Goal: Use online tool/utility: Utilize a website feature to perform a specific function

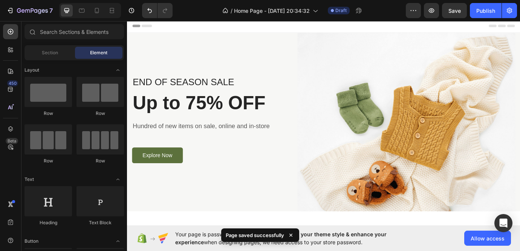
click at [307, 29] on div "Header" at bounding box center [353, 26] width 440 height 15
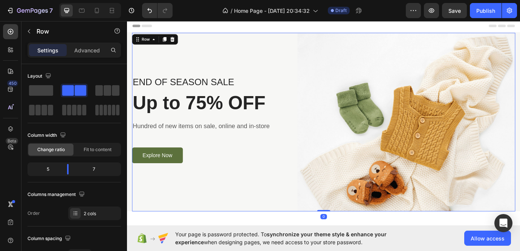
click at [295, 56] on div "END OF SEASON SALE Text block Up to 75% OFF Heading Hundred of new items on sal…" at bounding box center [222, 137] width 179 height 205
click at [115, 90] on span at bounding box center [116, 90] width 8 height 11
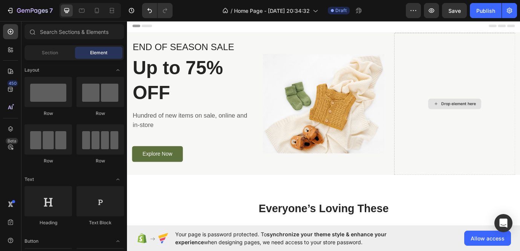
click at [479, 118] on icon at bounding box center [482, 116] width 6 height 6
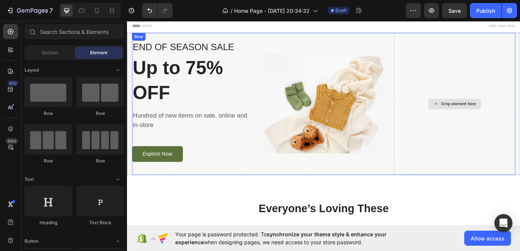
click at [498, 118] on div "Drop element here" at bounding box center [508, 116] width 40 height 6
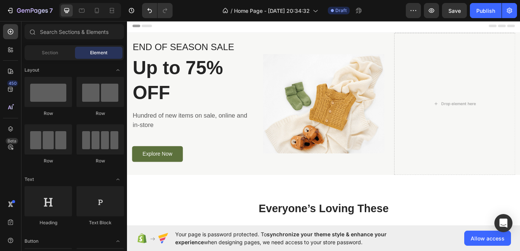
click at [350, 31] on div "Header" at bounding box center [353, 26] width 440 height 15
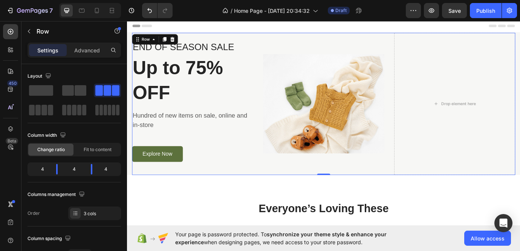
click at [379, 195] on div "Image" at bounding box center [352, 116] width 139 height 163
click at [380, 147] on img at bounding box center [352, 116] width 139 height 114
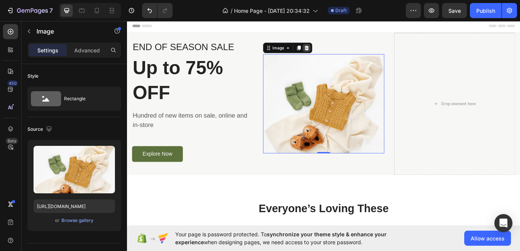
click at [335, 53] on icon at bounding box center [333, 51] width 5 height 5
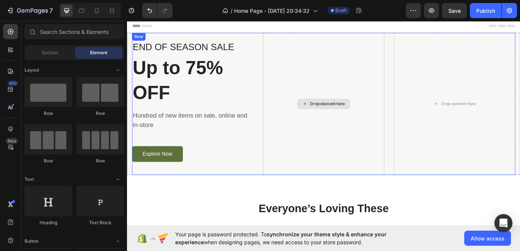
click at [322, 77] on div "Drop element here" at bounding box center [352, 116] width 139 height 163
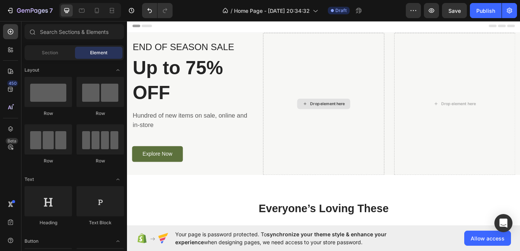
click at [347, 121] on div "Drop element here" at bounding box center [352, 116] width 61 height 12
click at [331, 117] on icon at bounding box center [331, 116] width 3 height 3
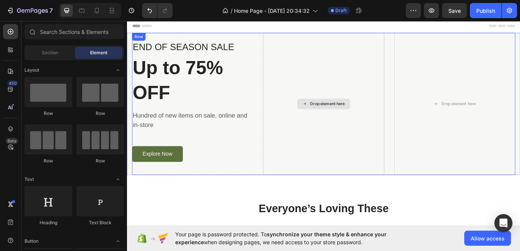
click at [356, 113] on div "Drop element here" at bounding box center [357, 116] width 40 height 6
click at [357, 116] on div "Drop element here" at bounding box center [357, 116] width 40 height 6
click at [354, 119] on div "Drop element here" at bounding box center [357, 116] width 40 height 6
click at [330, 52] on div "Drop element here" at bounding box center [352, 116] width 139 height 163
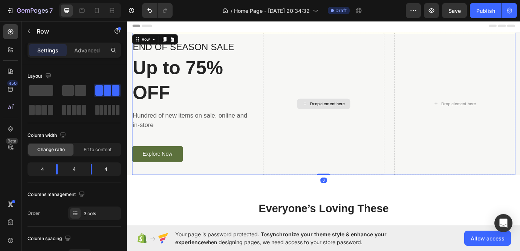
click at [359, 118] on div "Drop element here" at bounding box center [357, 116] width 40 height 6
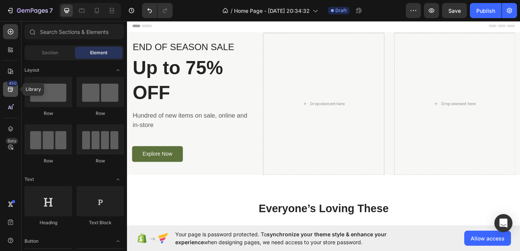
click at [9, 90] on icon at bounding box center [11, 90] width 8 height 8
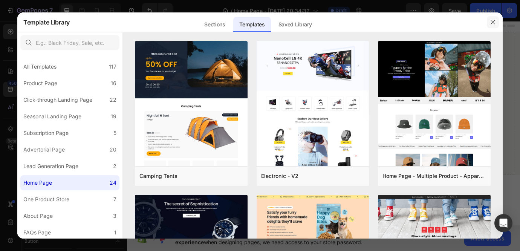
click at [490, 23] on icon "button" at bounding box center [493, 22] width 6 height 6
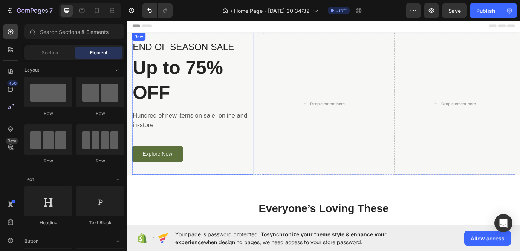
click at [224, 197] on div "END OF SEASON SALE Text block Up to 75% OFF Heading Hundred of new items on sal…" at bounding box center [202, 116] width 139 height 163
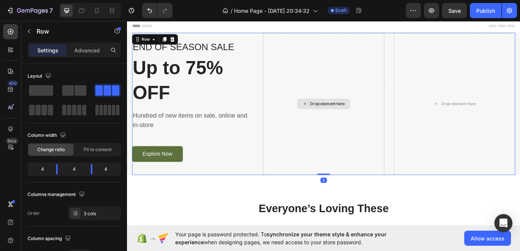
click at [335, 82] on div "Drop element here" at bounding box center [352, 116] width 139 height 163
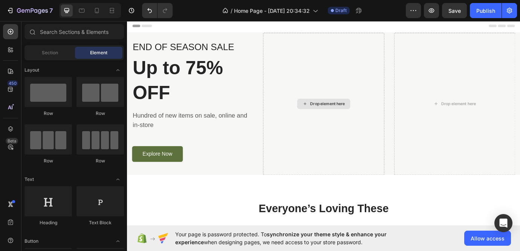
click at [352, 120] on div "Drop element here" at bounding box center [352, 116] width 61 height 12
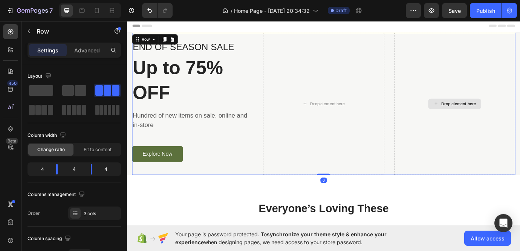
click at [500, 142] on div "Drop element here" at bounding box center [503, 116] width 139 height 163
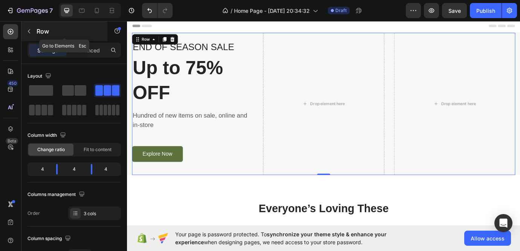
click at [29, 34] on icon "button" at bounding box center [29, 31] width 6 height 6
